Goal: Find specific page/section: Find specific page/section

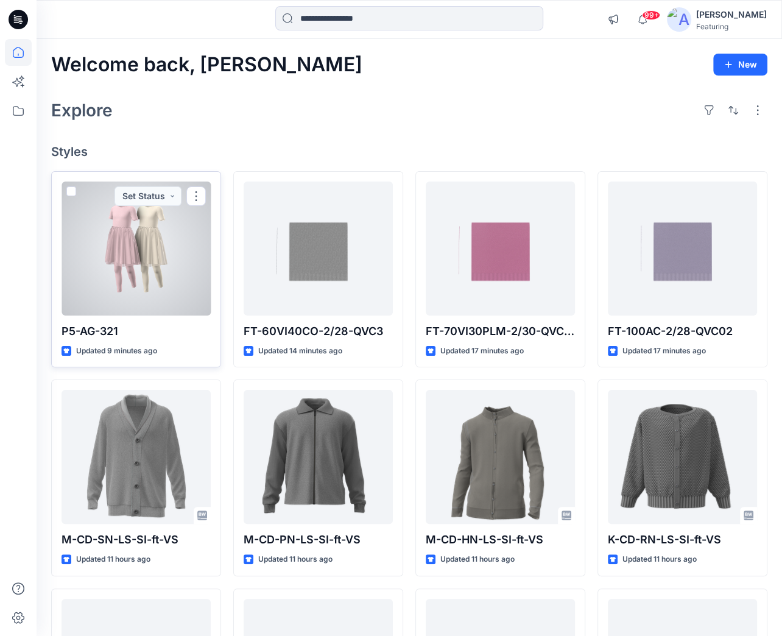
click at [109, 301] on div at bounding box center [135, 248] width 149 height 134
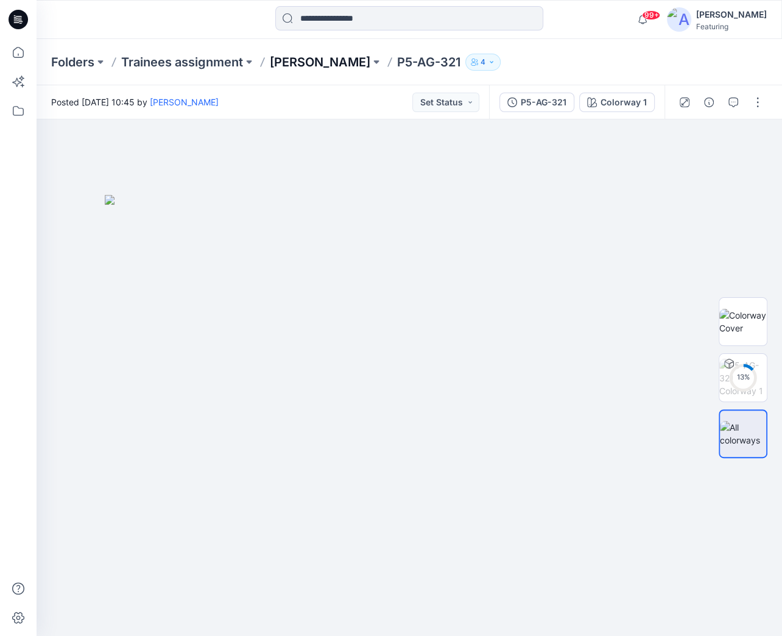
click at [328, 63] on p "[PERSON_NAME]" at bounding box center [320, 62] width 100 height 17
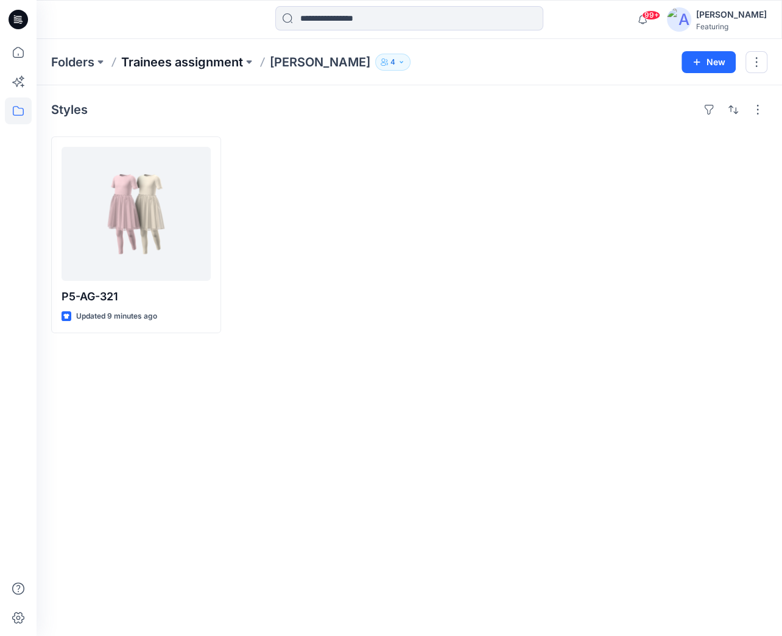
click at [199, 65] on p "Trainees assignment" at bounding box center [182, 62] width 122 height 17
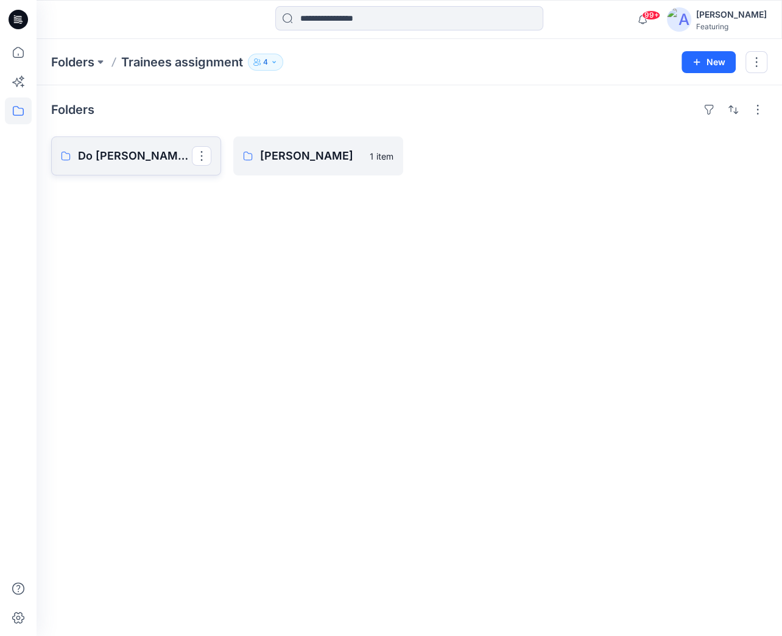
click at [141, 156] on p "Do [PERSON_NAME] [PERSON_NAME]" at bounding box center [135, 155] width 114 height 17
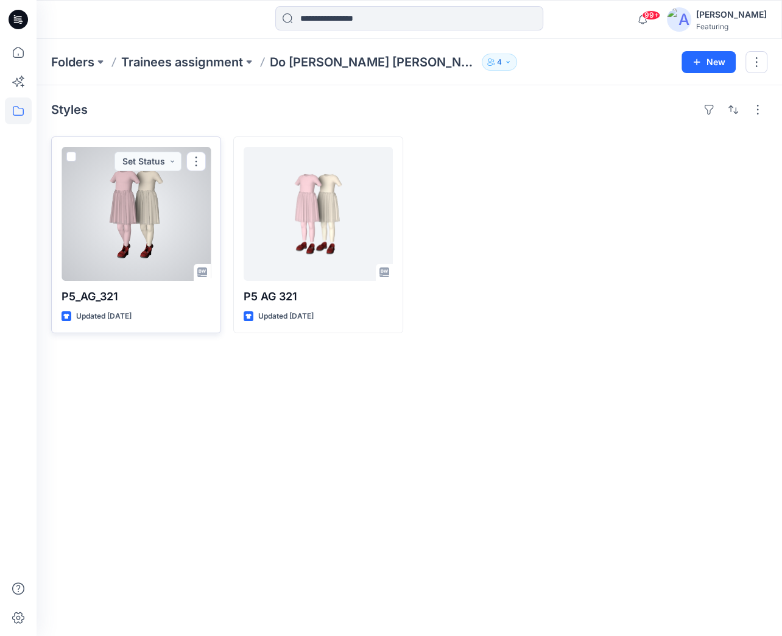
click at [141, 215] on div at bounding box center [135, 214] width 149 height 134
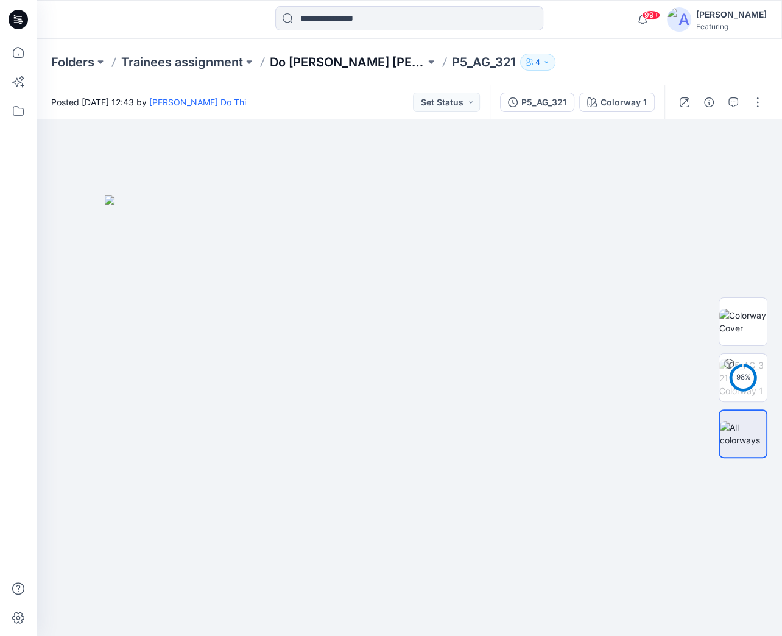
click at [318, 63] on p "Do [PERSON_NAME] [PERSON_NAME]" at bounding box center [347, 62] width 155 height 17
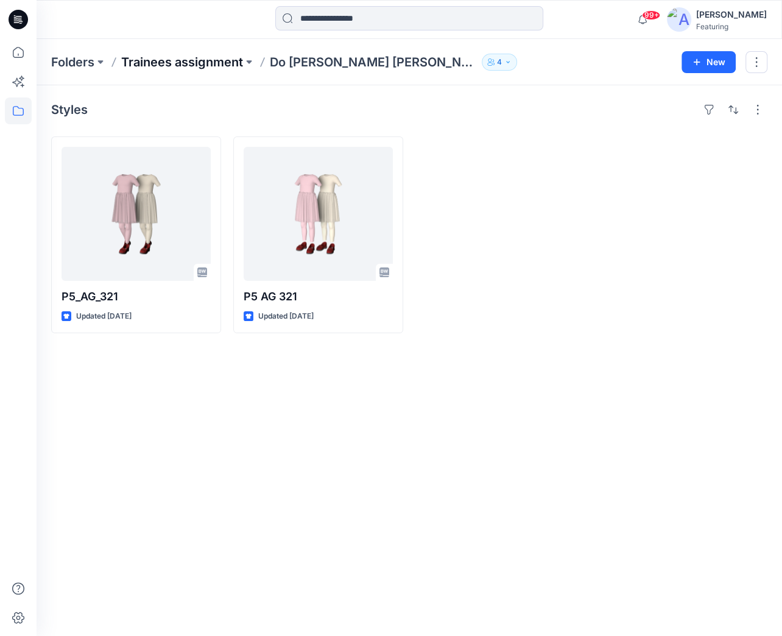
click at [214, 57] on p "Trainees assignment" at bounding box center [182, 62] width 122 height 17
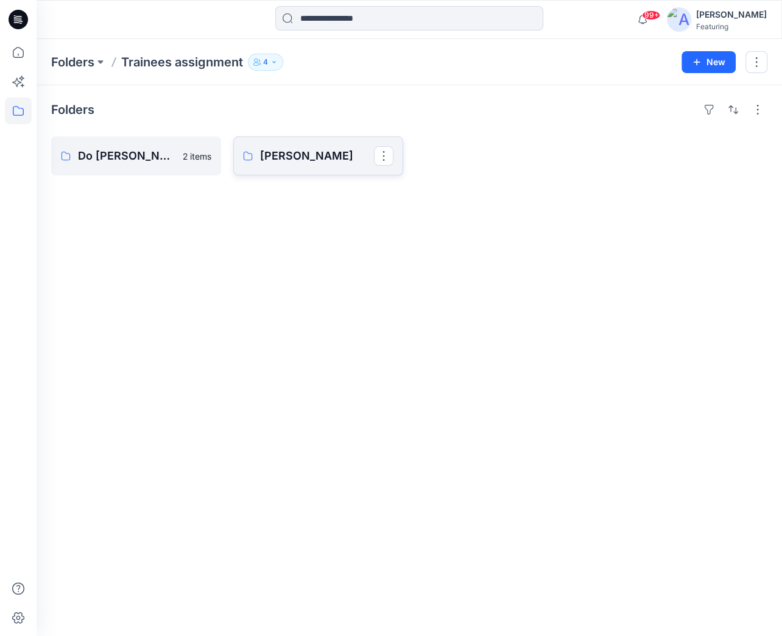
click at [290, 155] on p "[PERSON_NAME]" at bounding box center [317, 155] width 114 height 17
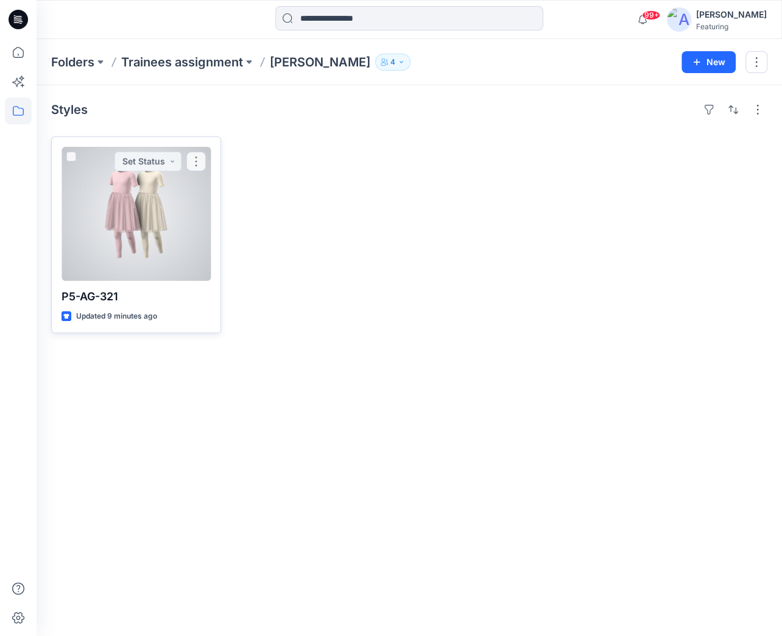
click at [143, 215] on div at bounding box center [135, 214] width 149 height 134
